Goal: Task Accomplishment & Management: Manage account settings

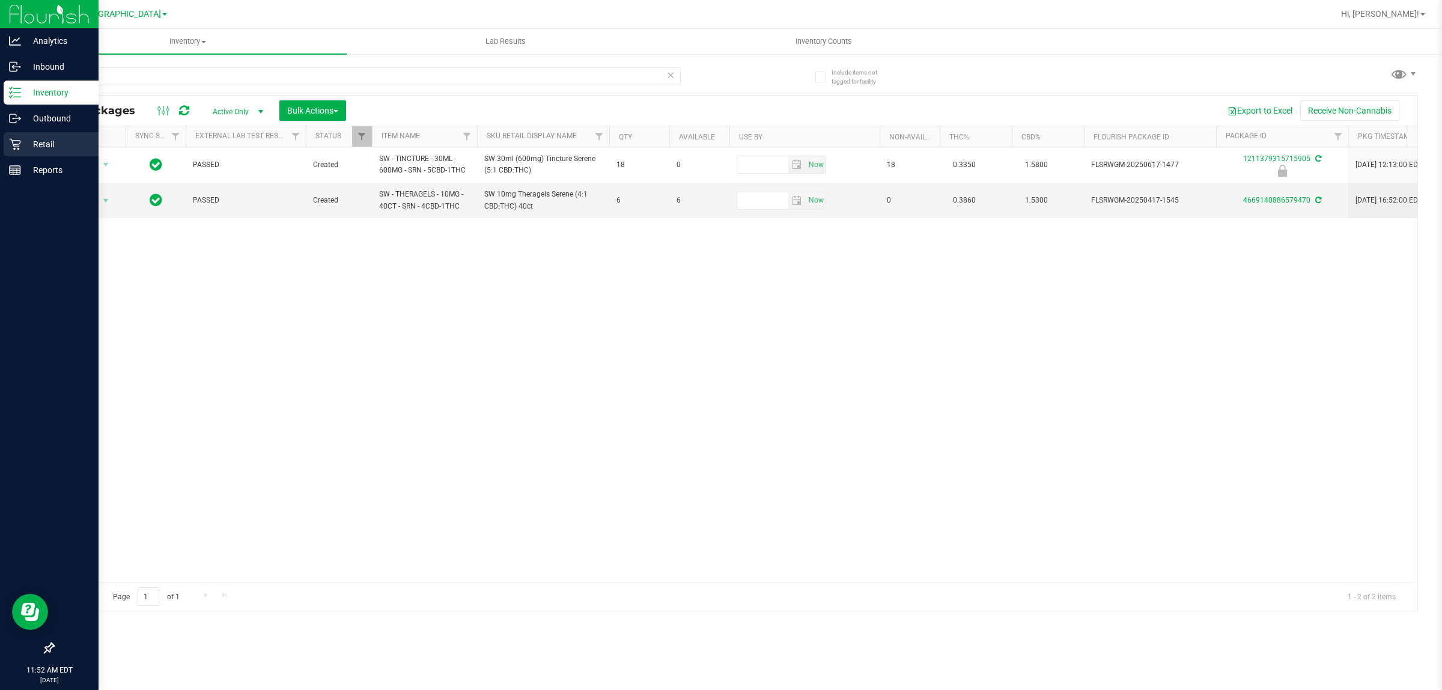
click at [29, 134] on div "Retail" at bounding box center [51, 144] width 95 height 24
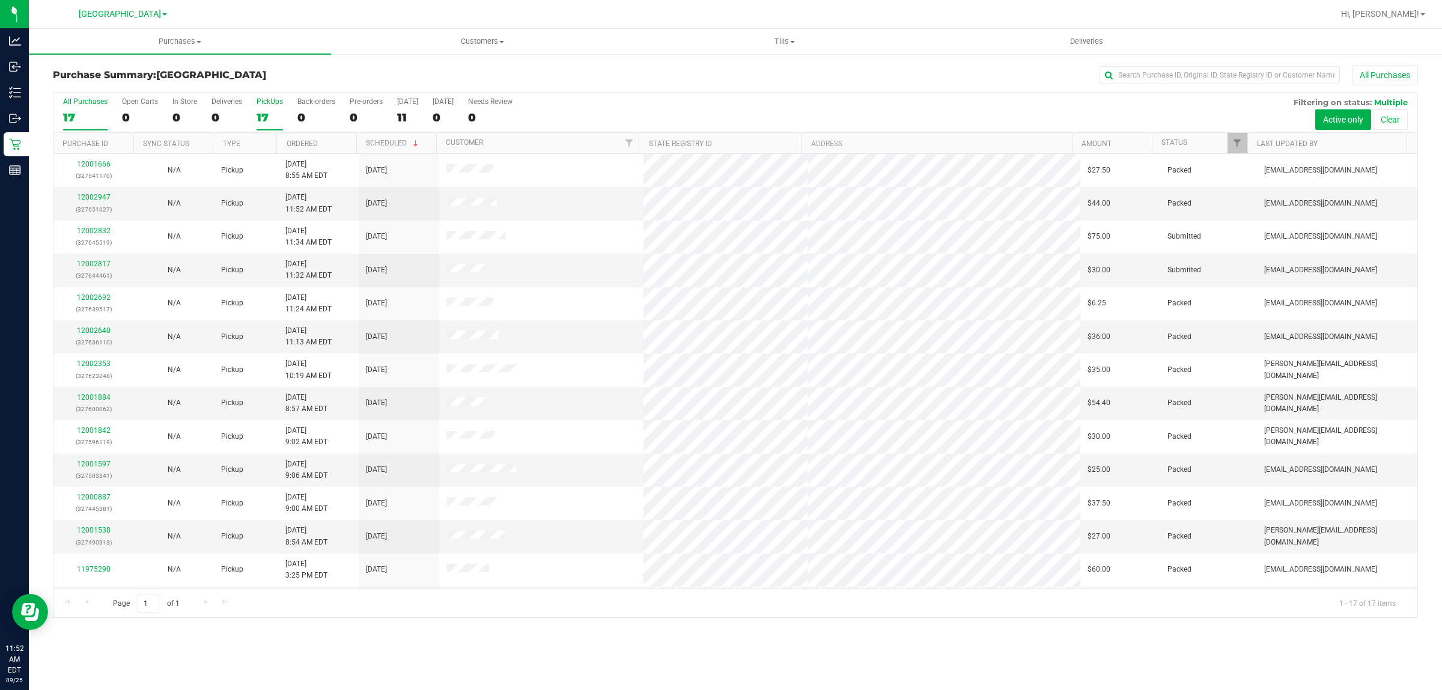
click at [272, 106] on div "PickUps" at bounding box center [270, 101] width 26 height 8
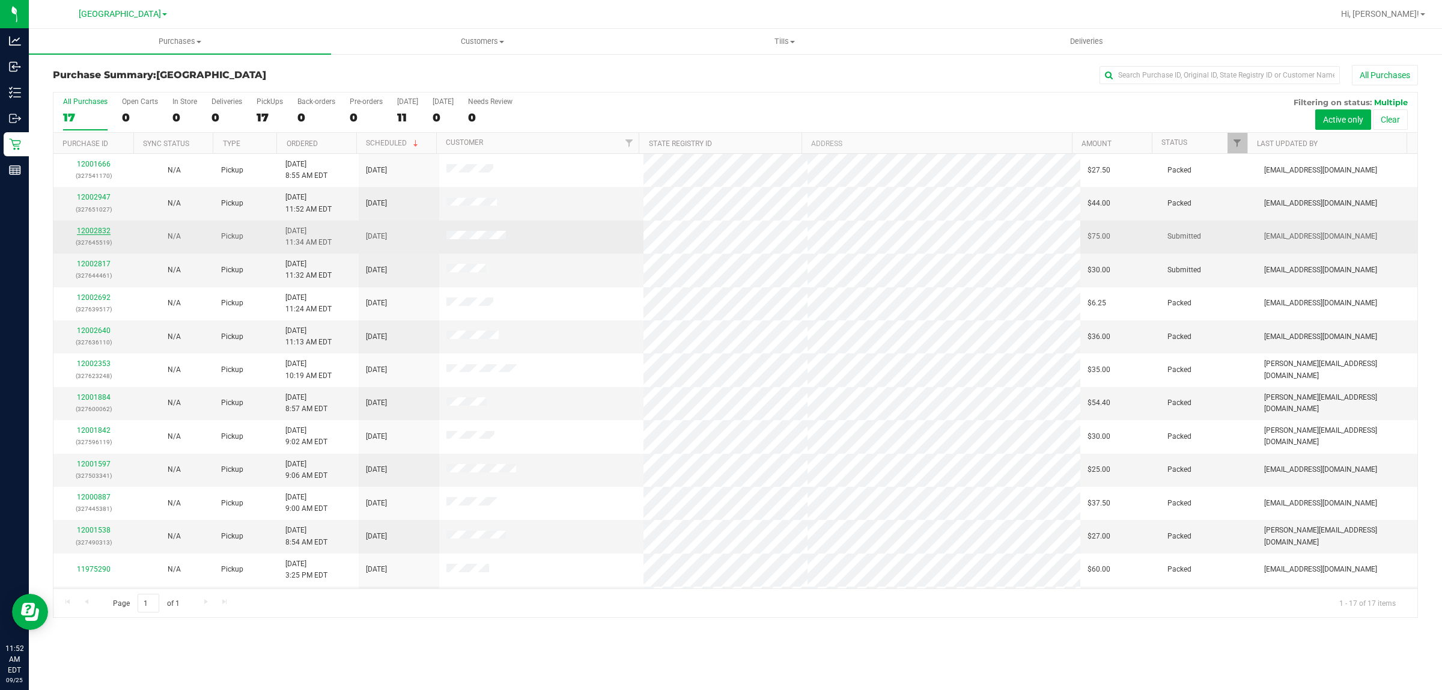
click at [104, 232] on link "12002832" at bounding box center [94, 231] width 34 height 8
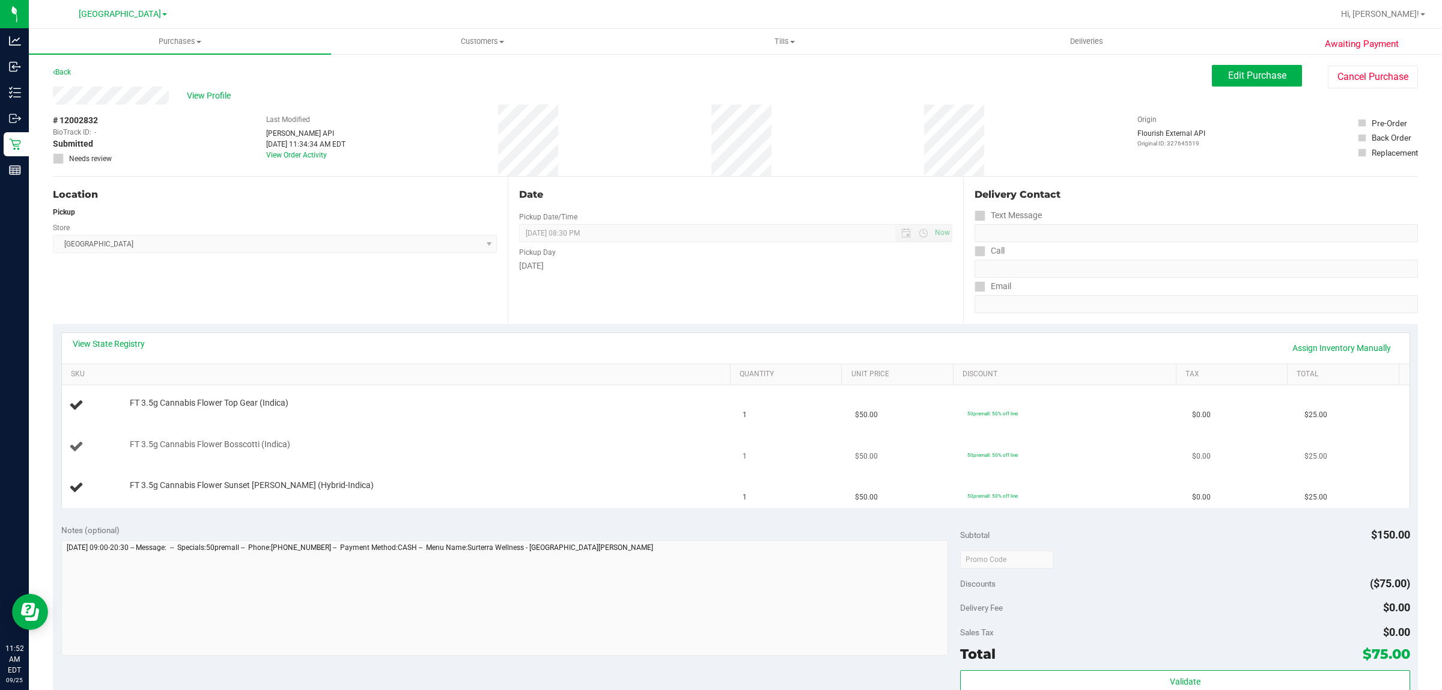
click at [449, 430] on td "FT 3.5g Cannabis Flower Bosscotti (Indica)" at bounding box center [399, 447] width 674 height 41
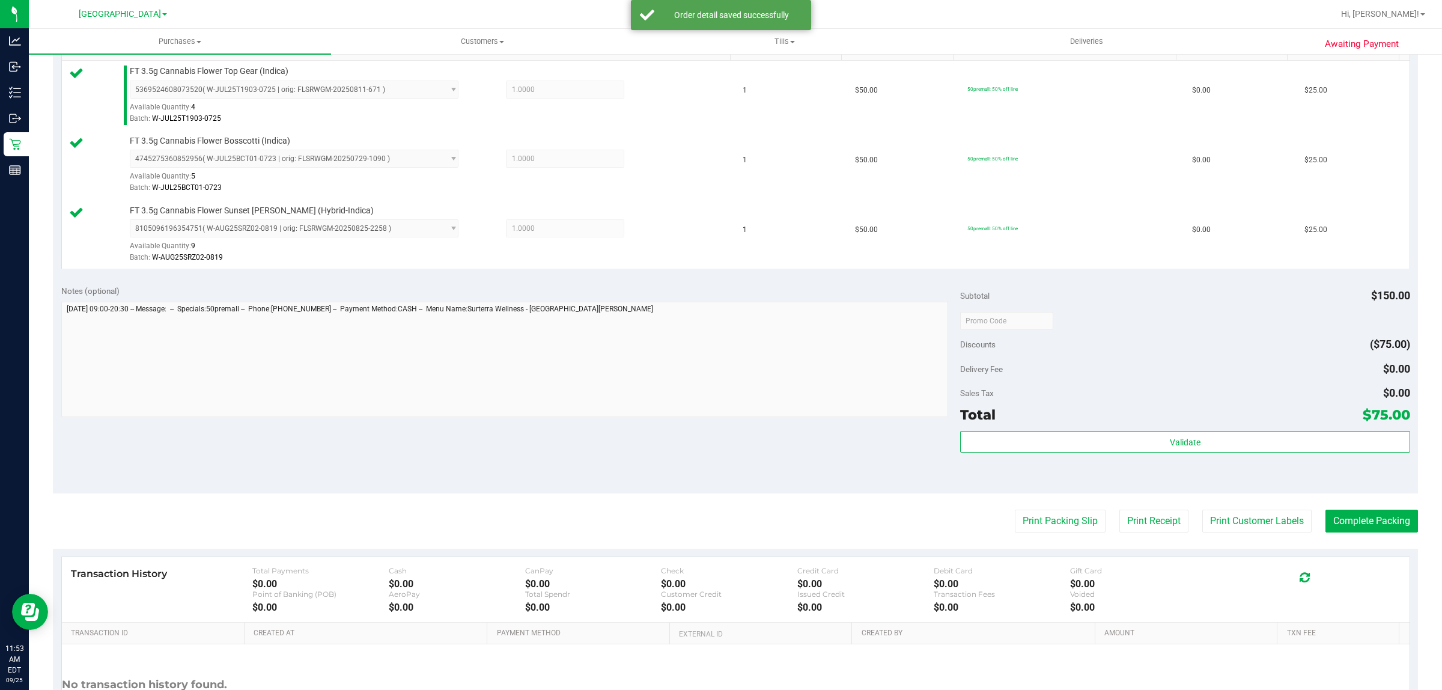
scroll to position [431, 0]
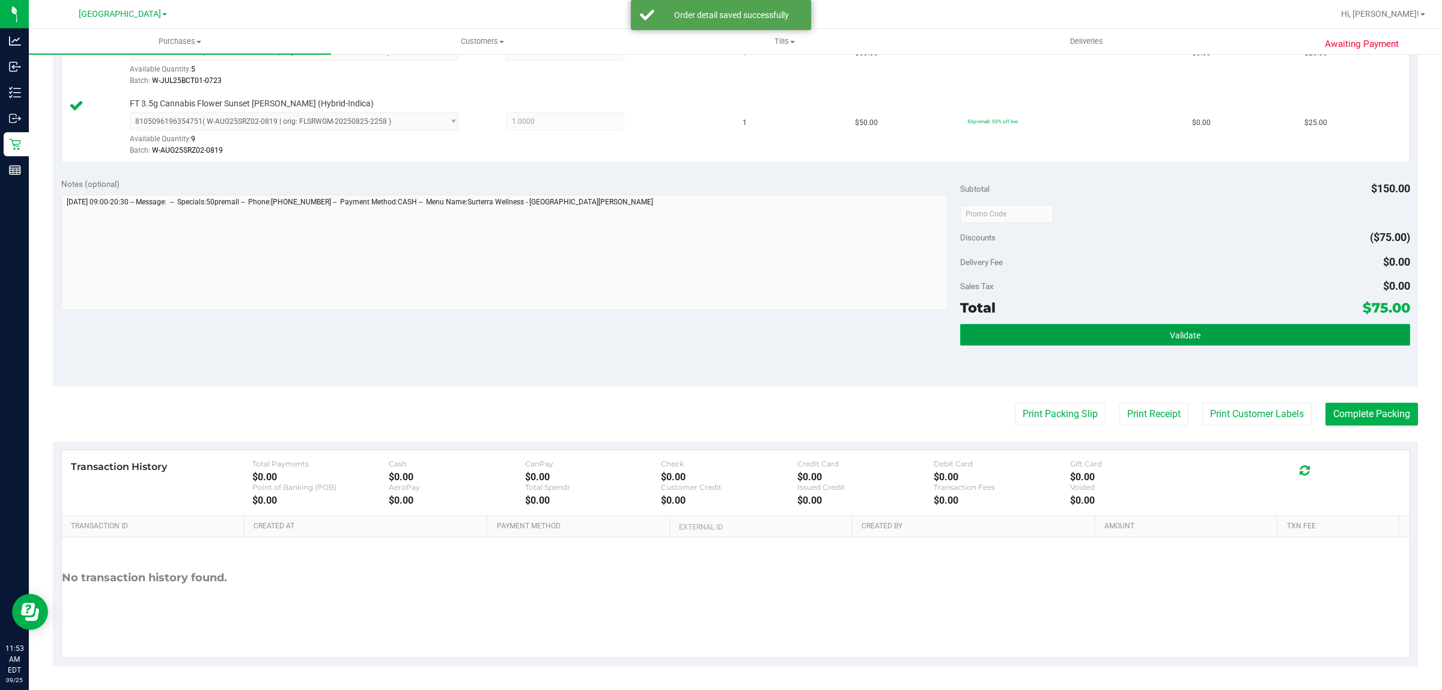
click at [1020, 343] on button "Validate" at bounding box center [1184, 335] width 449 height 22
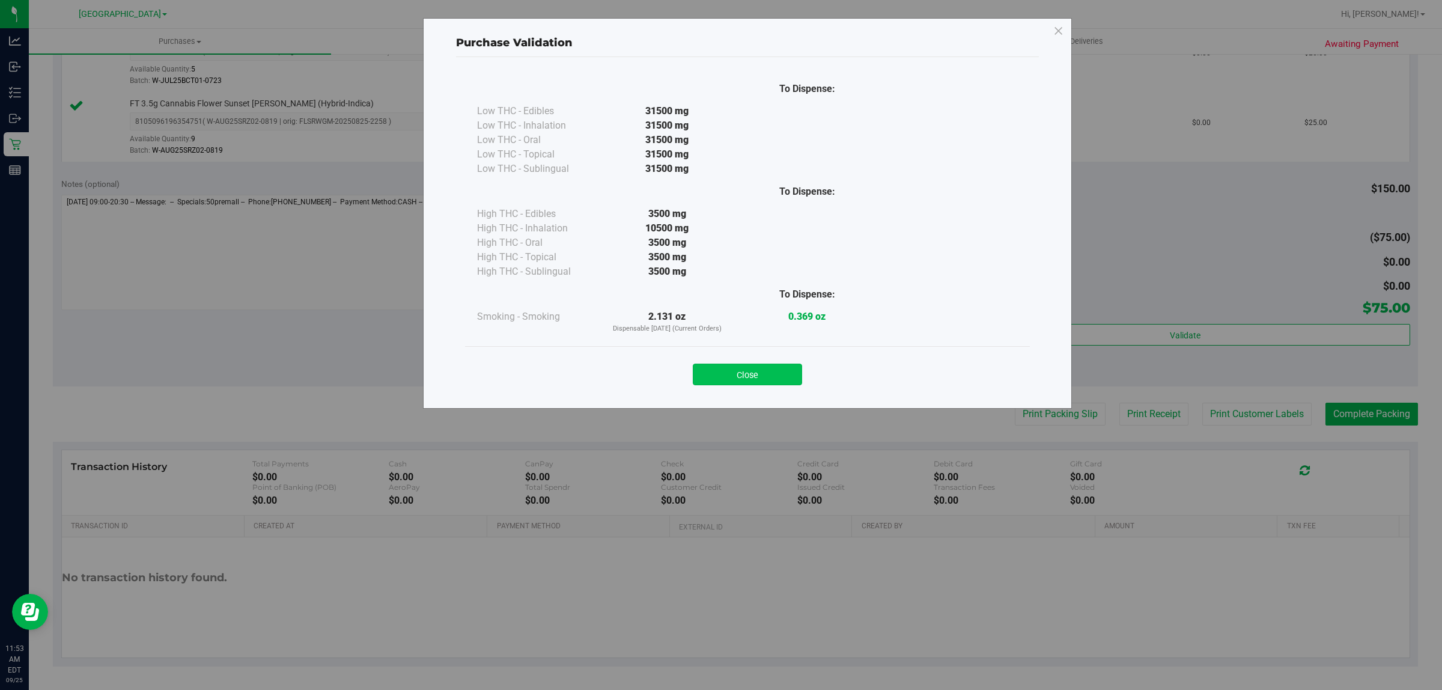
click at [731, 379] on button "Close" at bounding box center [747, 375] width 109 height 22
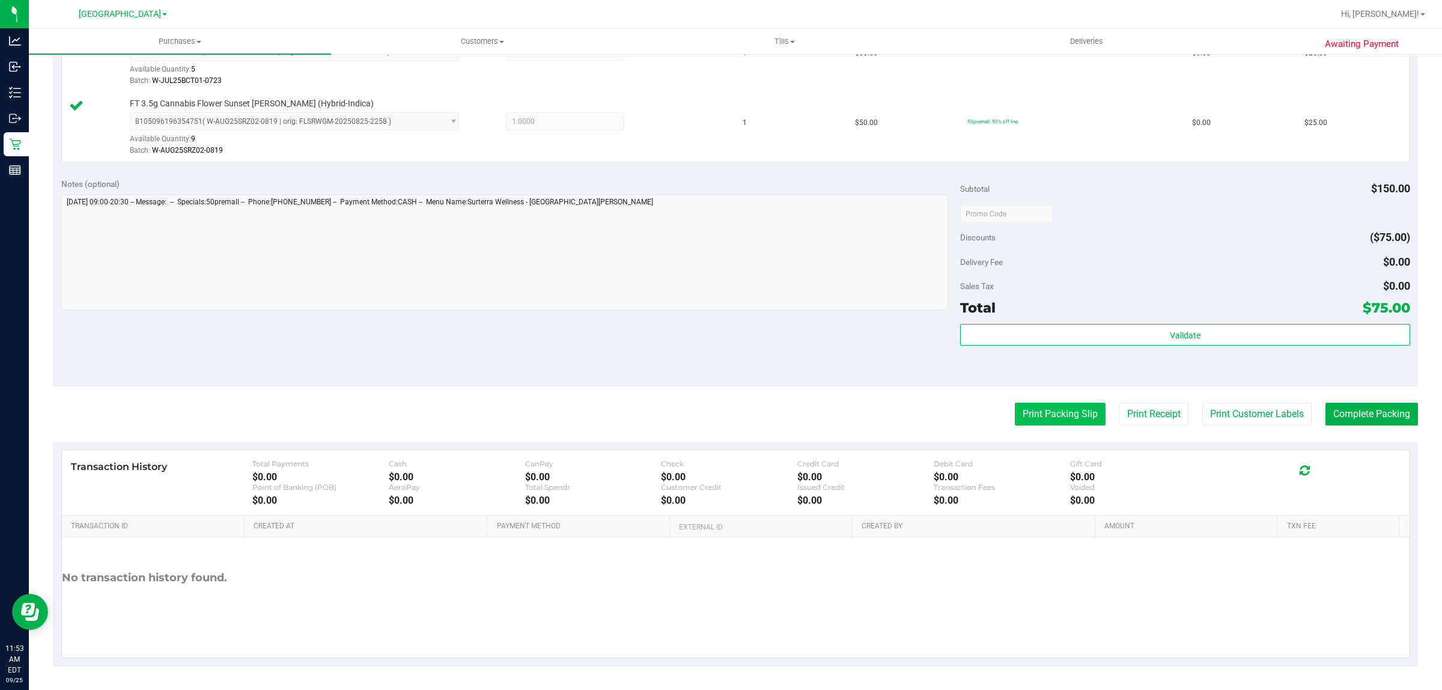
click at [1022, 409] on button "Print Packing Slip" at bounding box center [1060, 414] width 91 height 23
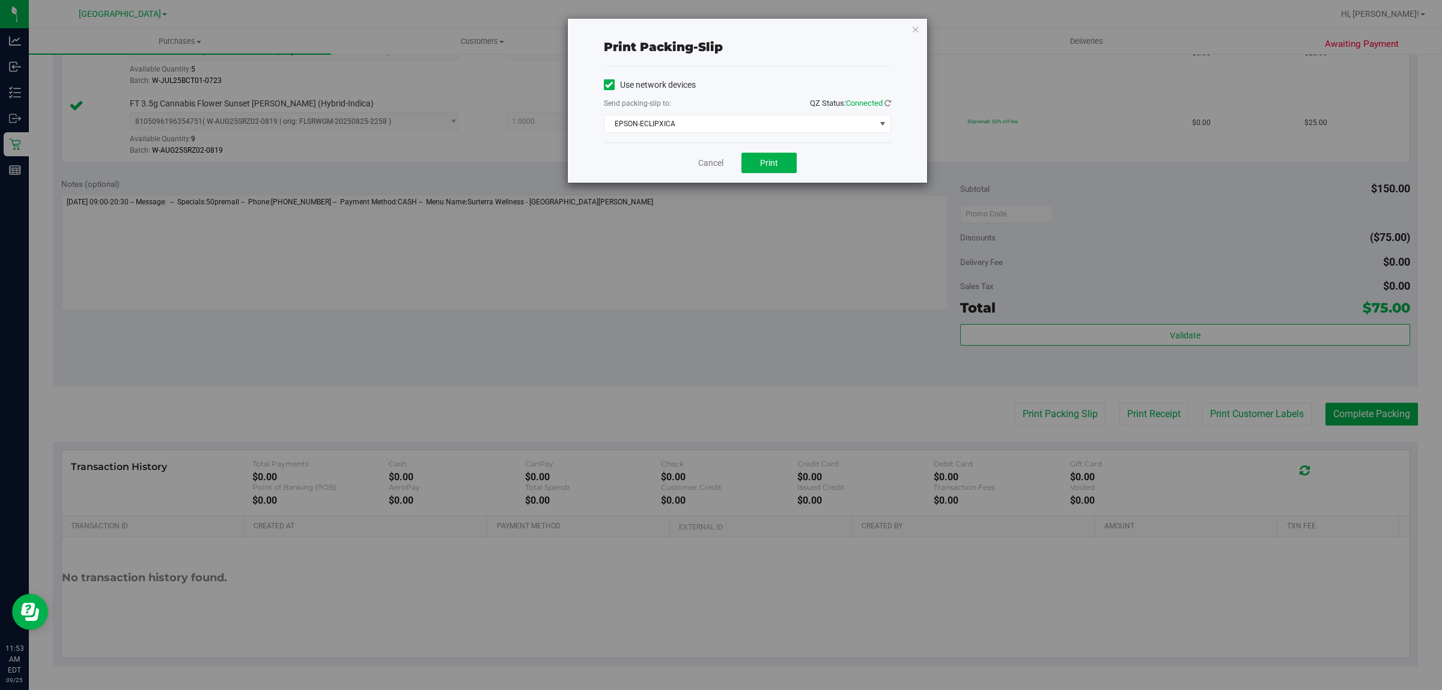
click at [797, 149] on div "Cancel Print" at bounding box center [747, 162] width 287 height 40
drag, startPoint x: 738, startPoint y: 175, endPoint x: 747, endPoint y: 175, distance: 9.0
click at [740, 175] on div "Cancel Print" at bounding box center [747, 162] width 287 height 40
click at [766, 167] on span "Print" at bounding box center [769, 163] width 18 height 10
click at [705, 163] on link "Cancel" at bounding box center [710, 163] width 25 height 13
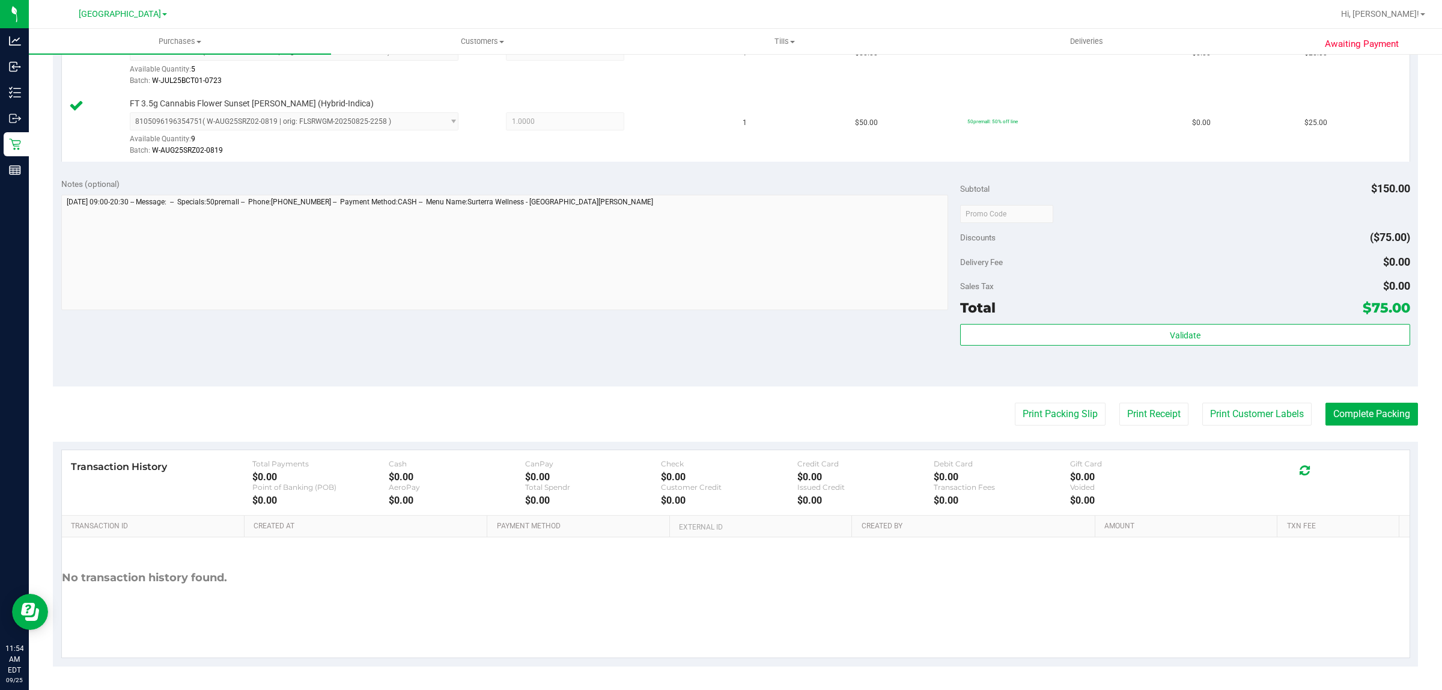
click at [1227, 352] on div "Validate" at bounding box center [1184, 351] width 449 height 54
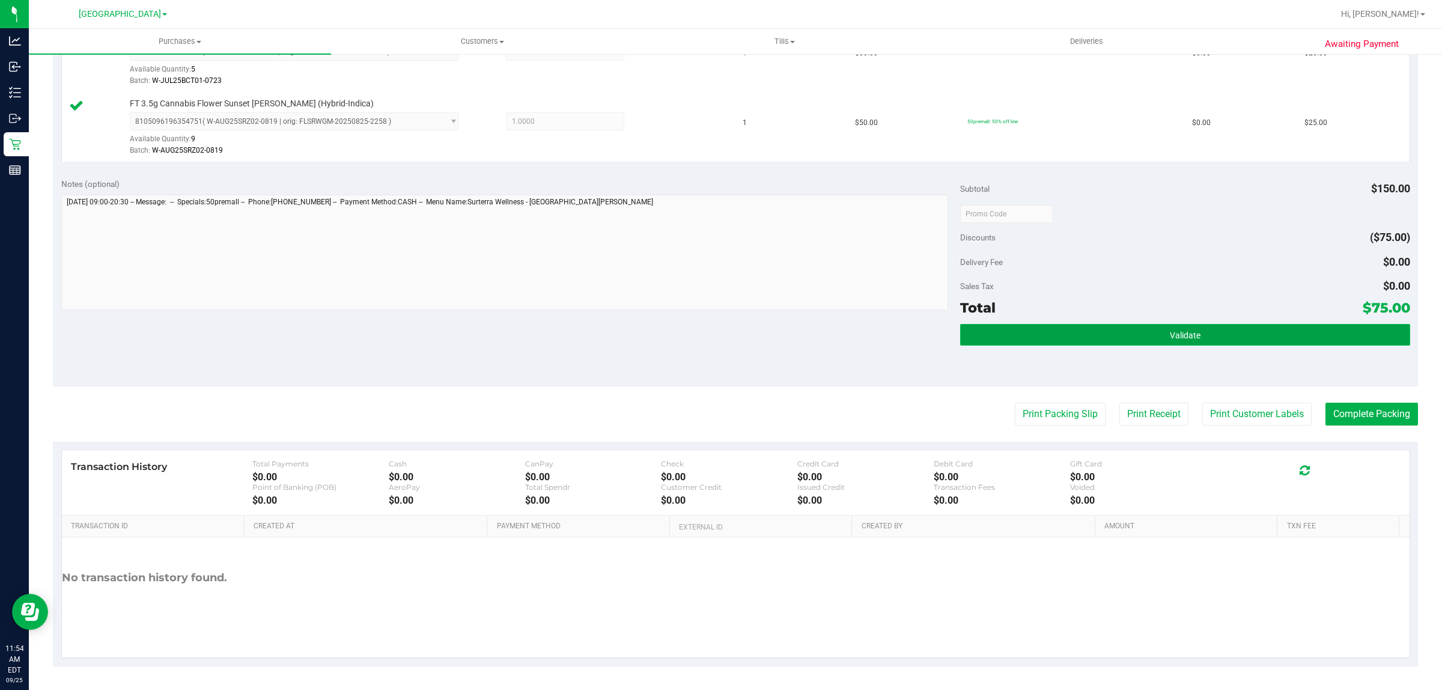
click at [1225, 336] on button "Validate" at bounding box center [1184, 335] width 449 height 22
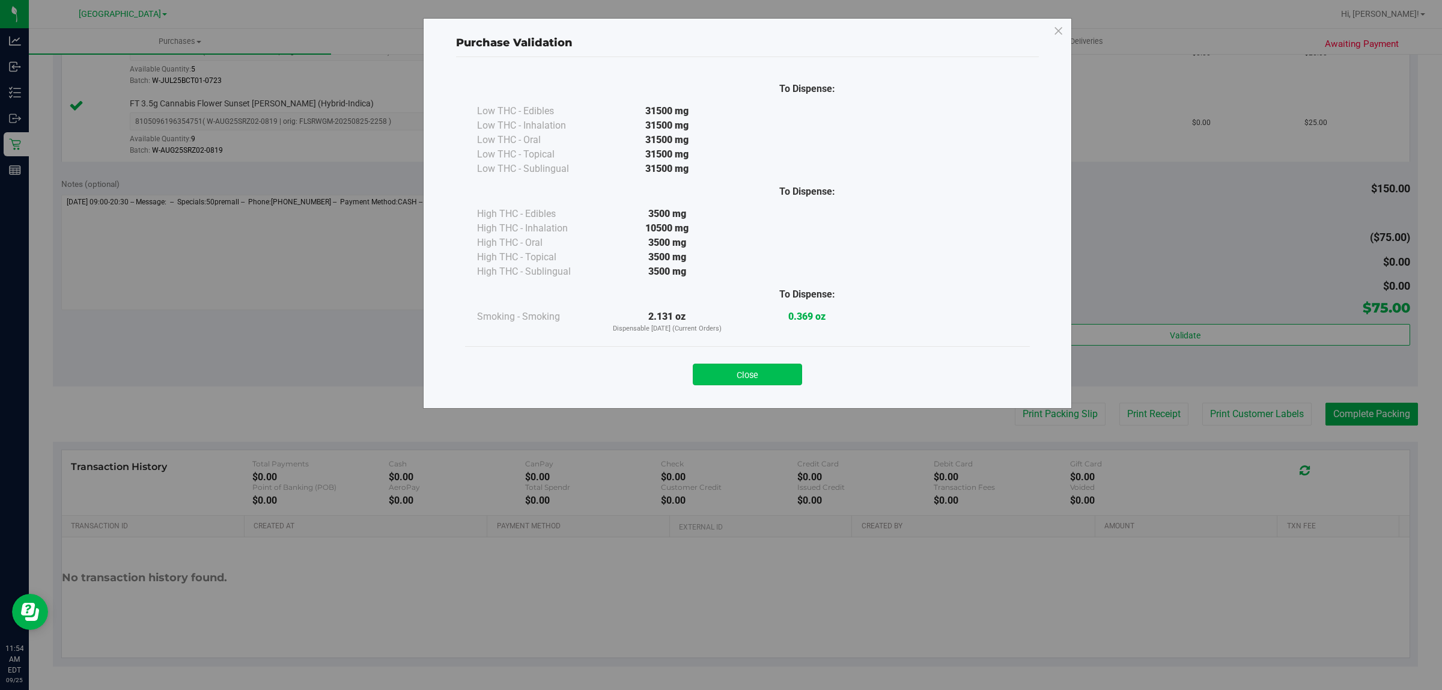
click at [764, 370] on button "Close" at bounding box center [747, 375] width 109 height 22
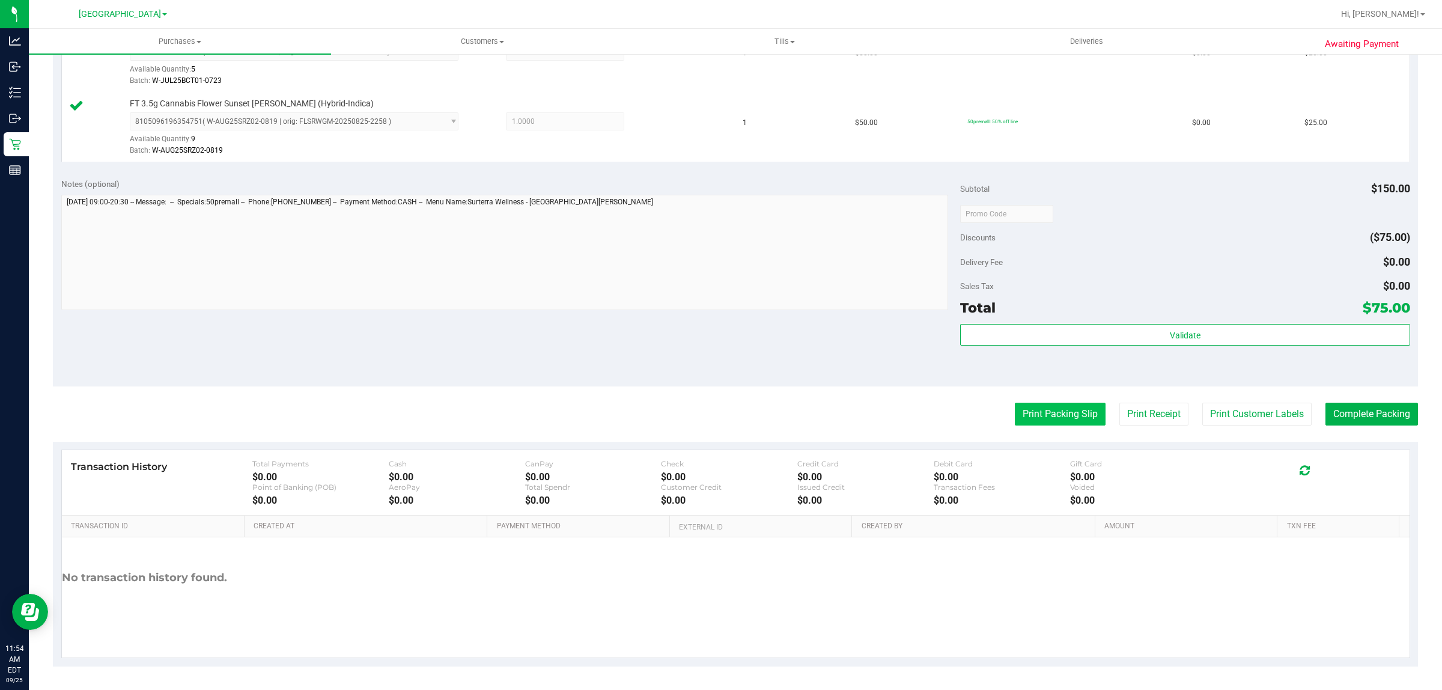
click at [1032, 415] on button "Print Packing Slip" at bounding box center [1060, 414] width 91 height 23
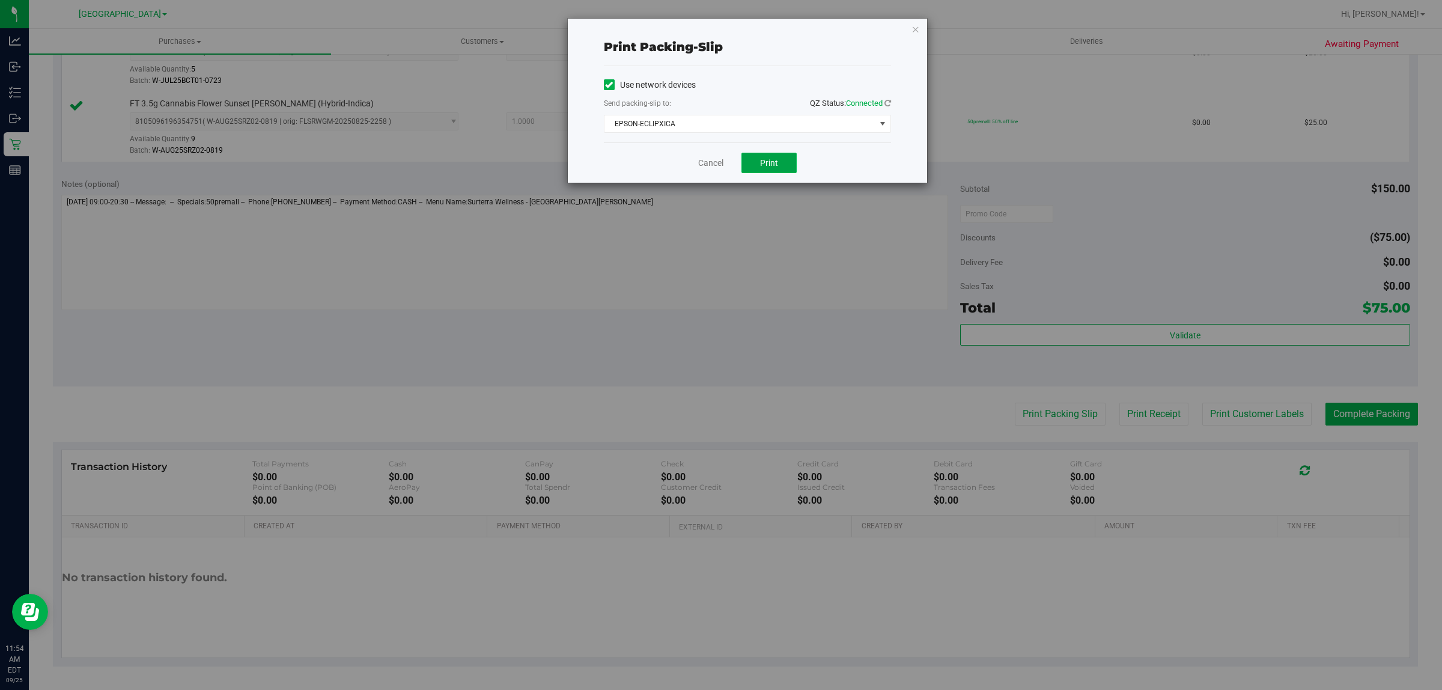
click at [761, 157] on button "Print" at bounding box center [768, 163] width 55 height 20
click at [693, 162] on div "Cancel Print" at bounding box center [747, 162] width 287 height 40
click at [714, 162] on link "Cancel" at bounding box center [710, 163] width 25 height 13
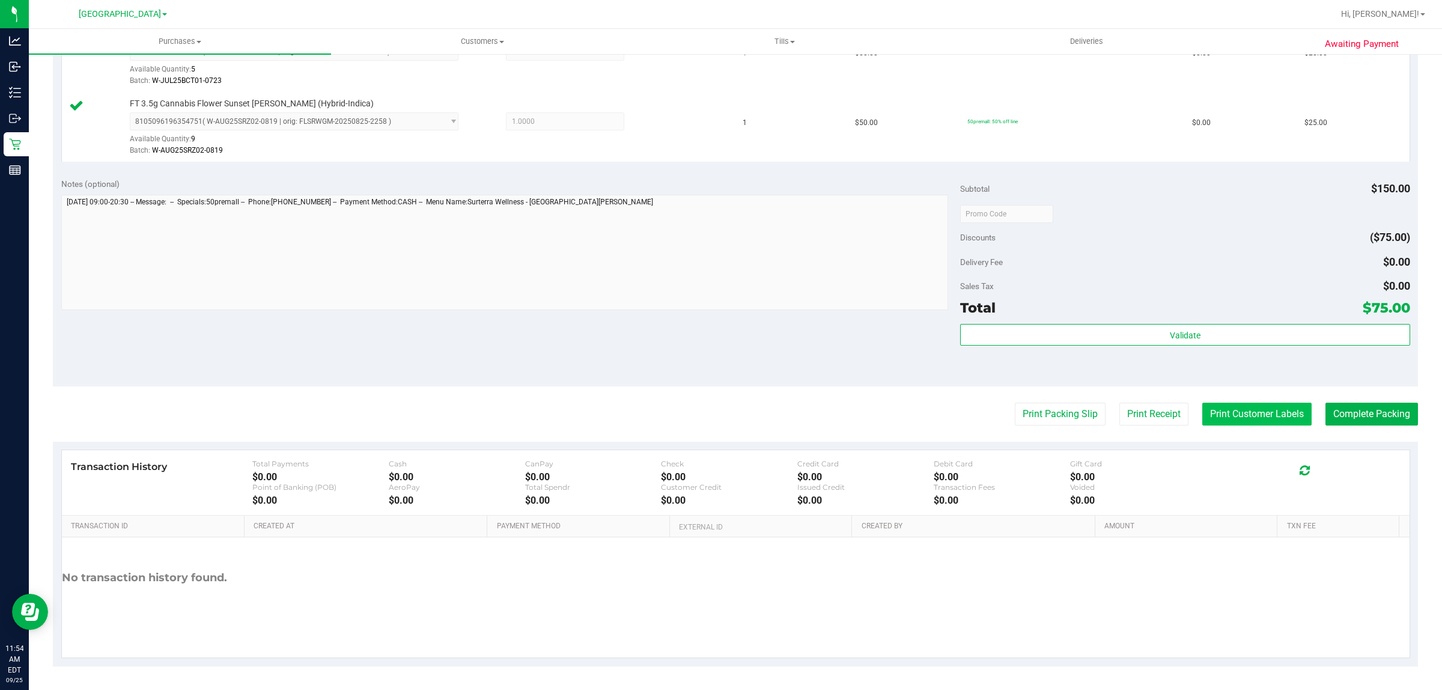
drag, startPoint x: 1220, startPoint y: 437, endPoint x: 1211, endPoint y: 419, distance: 20.4
click at [1213, 430] on purchase-details "Back Edit Purchase Cancel Purchase View Profile # 12002832 BioTrack ID: - Submi…" at bounding box center [735, 149] width 1365 height 1033
click at [1211, 401] on purchase-details "Back Edit Purchase Cancel Purchase View Profile # 12002832 BioTrack ID: - Submi…" at bounding box center [735, 149] width 1365 height 1033
click at [1205, 404] on button "Print Customer Labels" at bounding box center [1256, 414] width 109 height 23
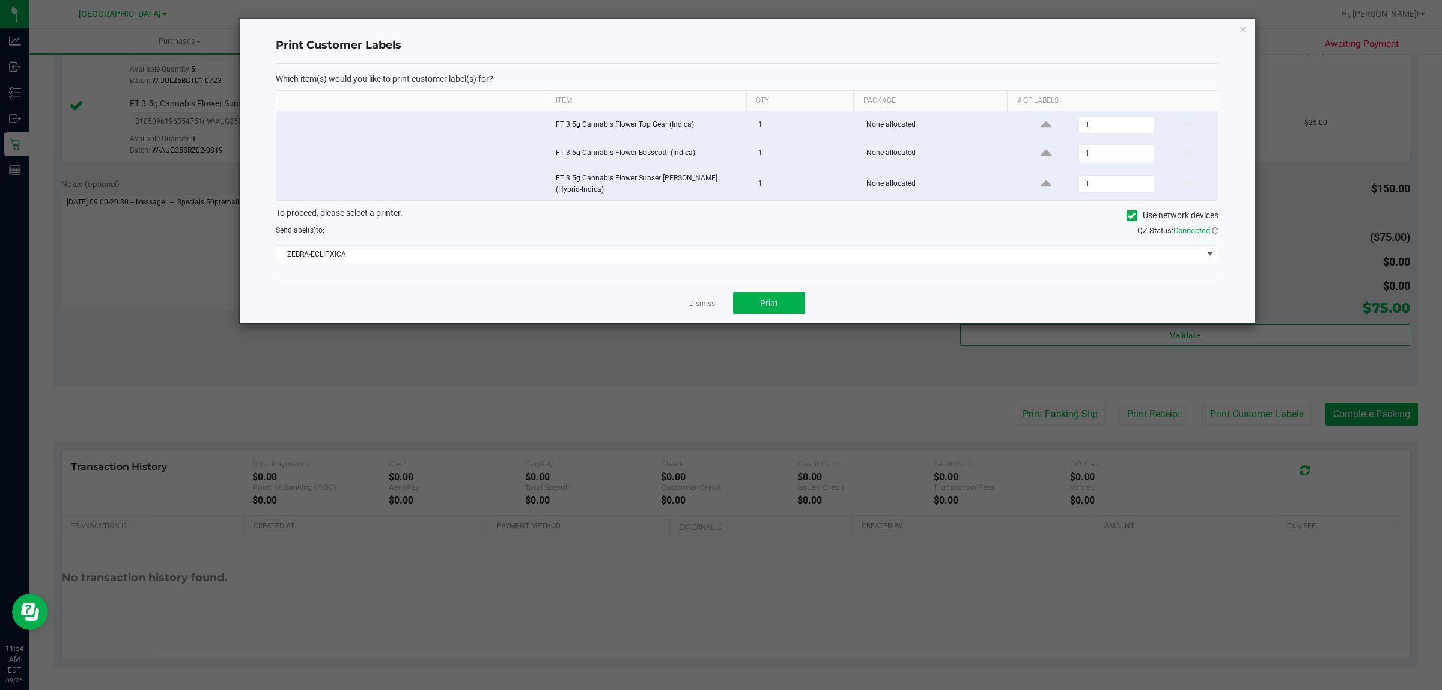
click at [750, 288] on div "Dismiss Print" at bounding box center [747, 302] width 943 height 41
click at [767, 301] on span "Print" at bounding box center [769, 303] width 18 height 10
click at [703, 303] on link "Dismiss" at bounding box center [702, 304] width 26 height 10
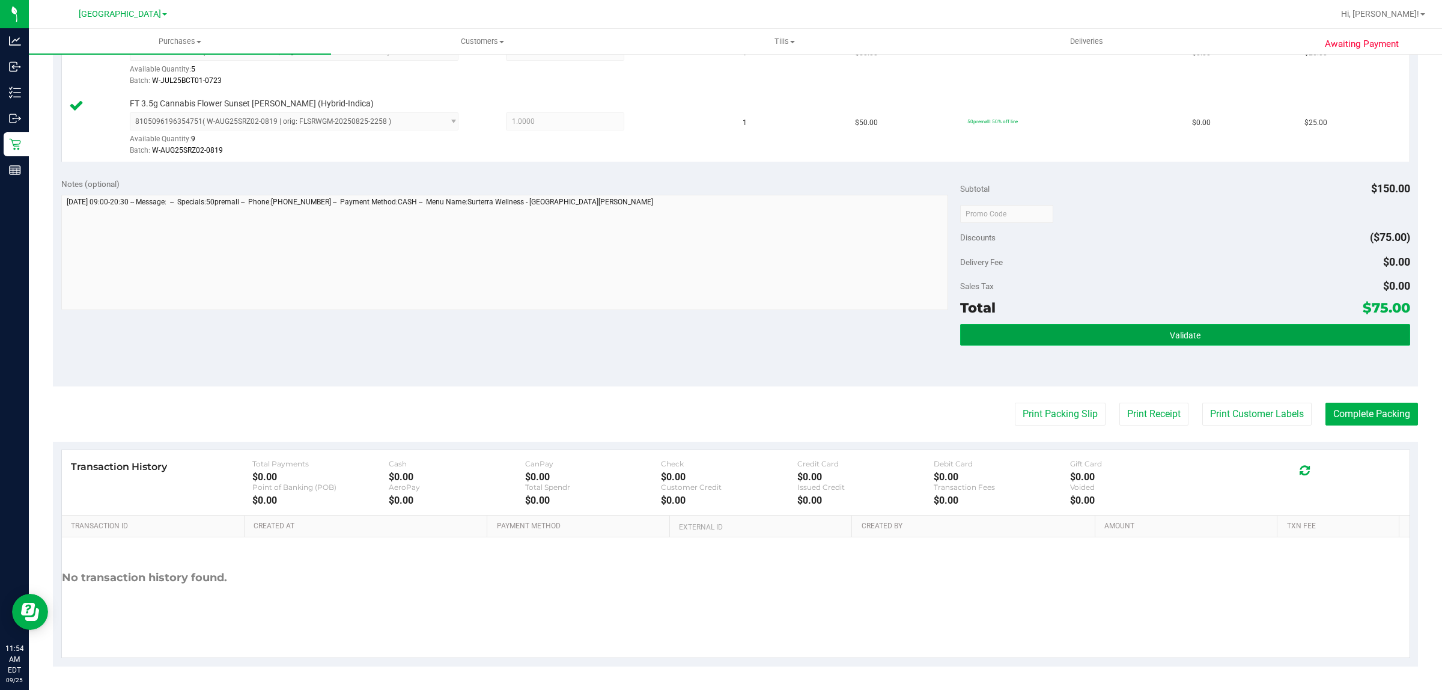
click at [1047, 340] on button "Validate" at bounding box center [1184, 335] width 449 height 22
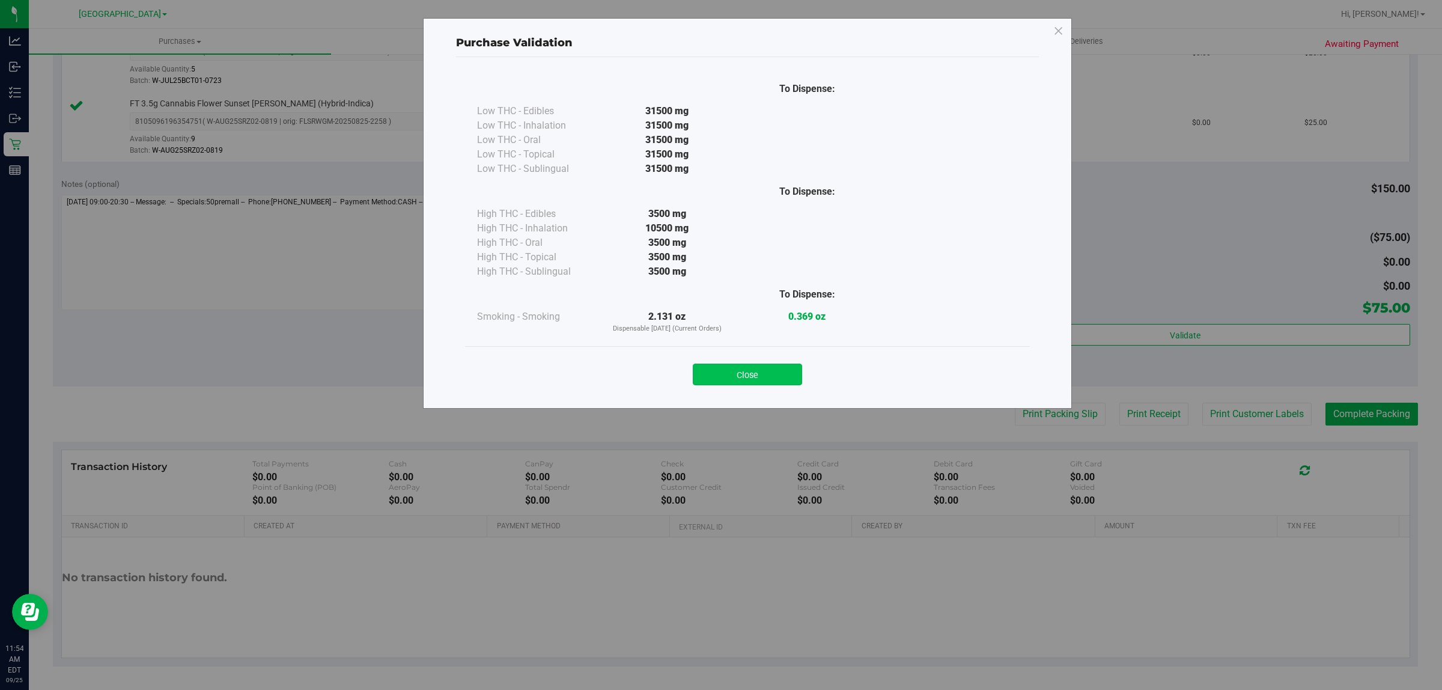
click at [757, 368] on button "Close" at bounding box center [747, 375] width 109 height 22
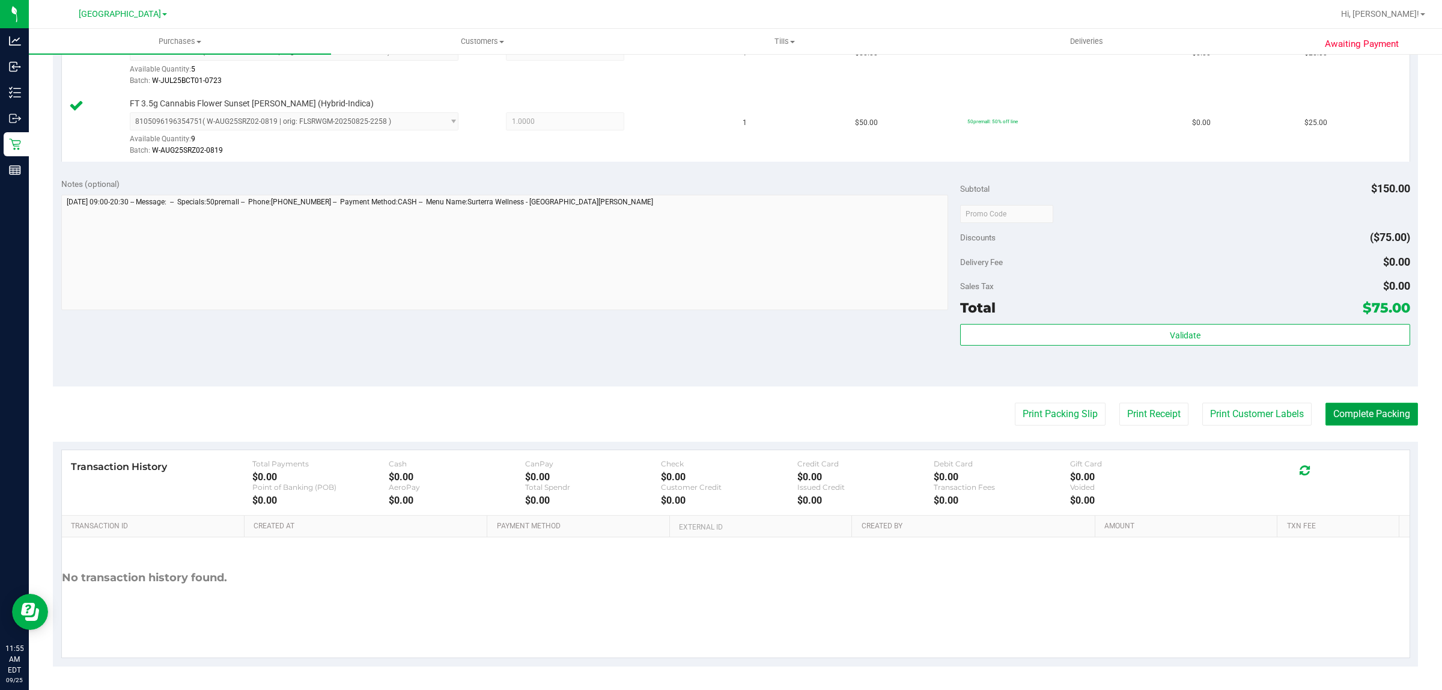
click at [1326, 422] on button "Complete Packing" at bounding box center [1372, 414] width 93 height 23
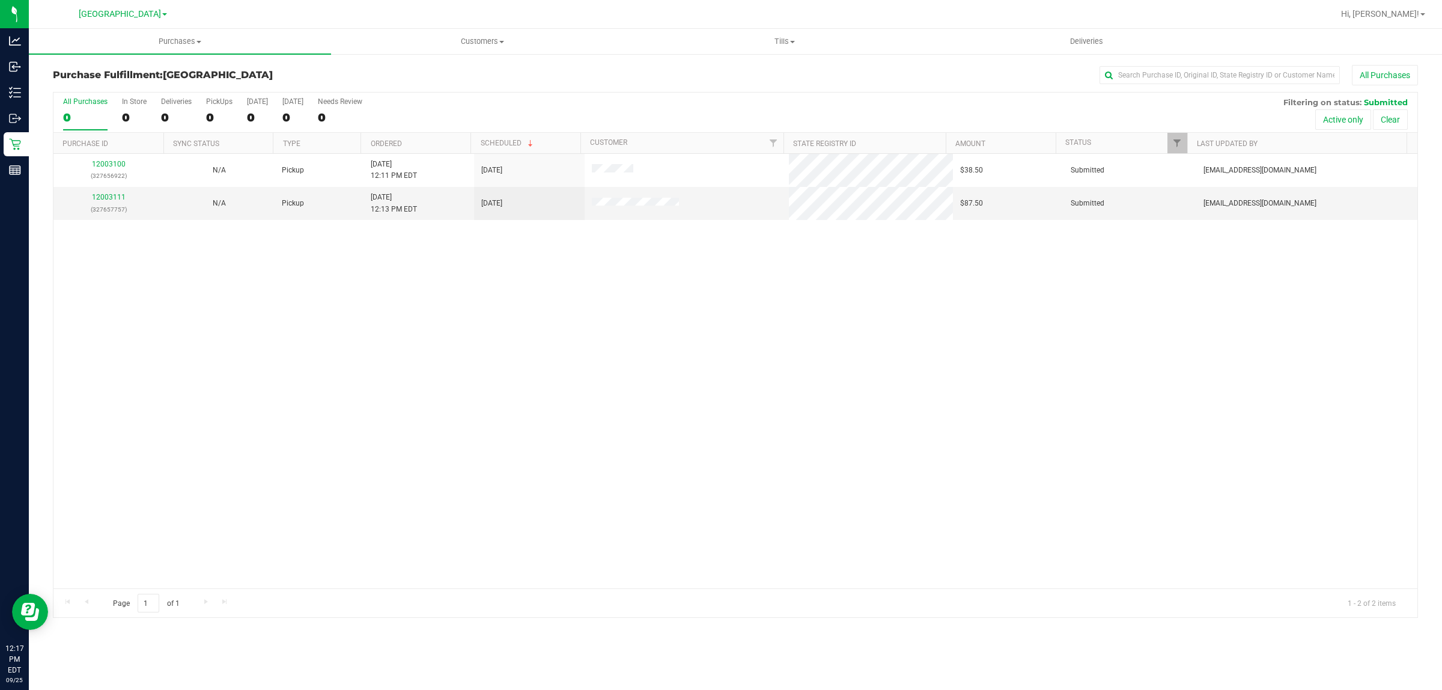
click at [529, 376] on div "12003100 (327656922) N/A Pickup [DATE] 12:11 PM EDT 9/25/2025 $38.50 Submitted …" at bounding box center [735, 371] width 1364 height 434
